Goal: Book appointment/travel/reservation

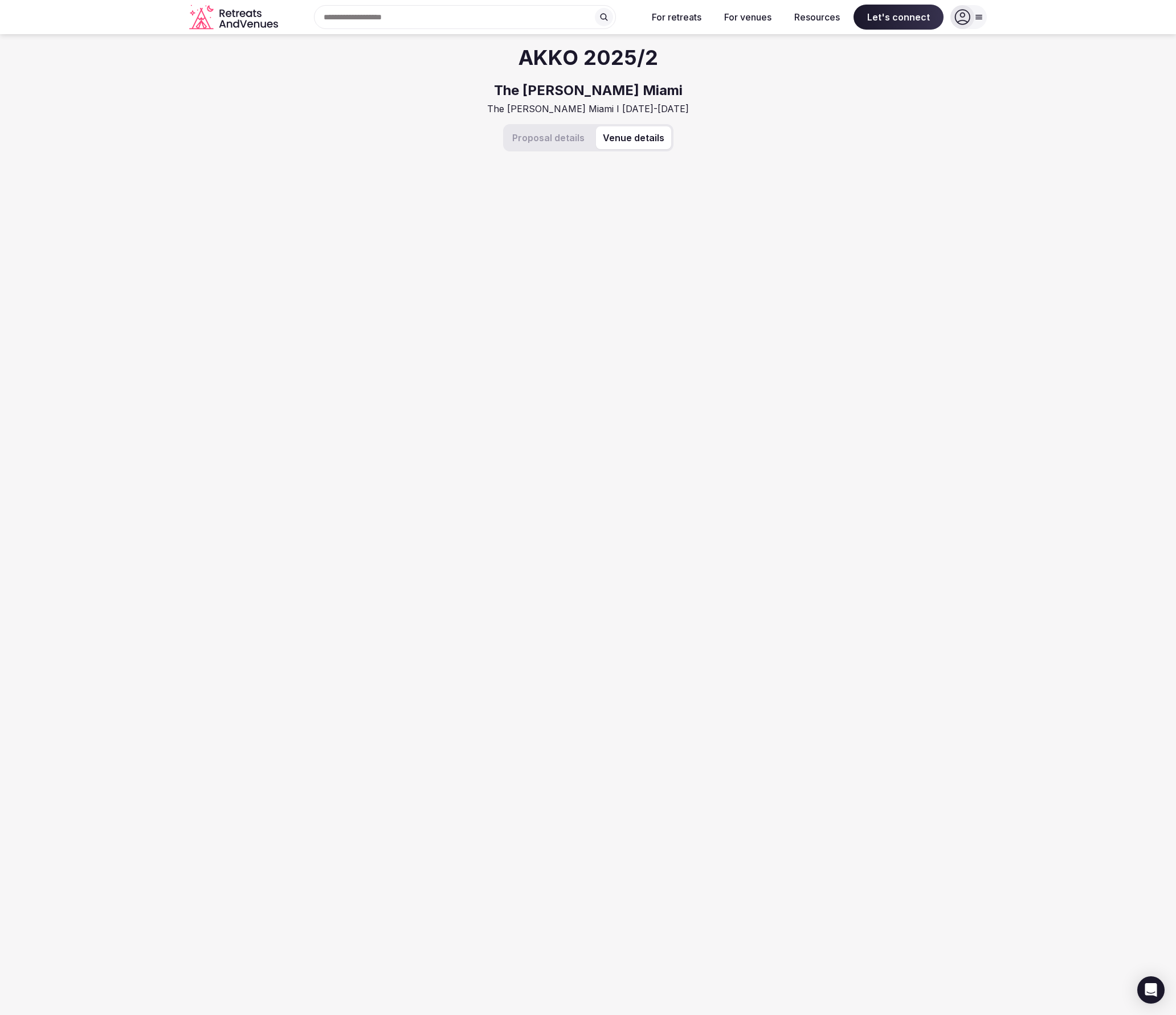
click at [633, 137] on button "Venue details" at bounding box center [634, 138] width 75 height 23
